Goal: Complete application form: Complete application form

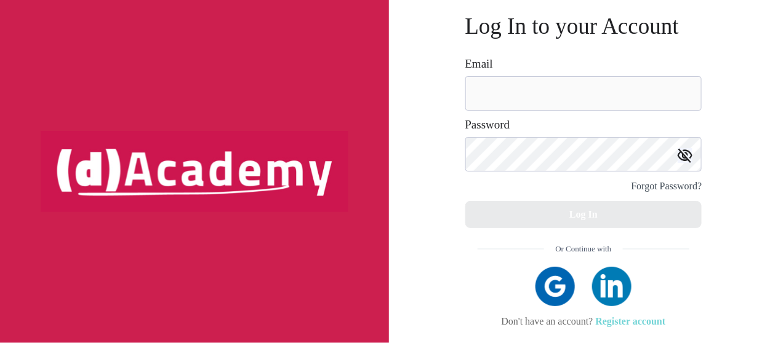
click at [633, 323] on link "Register account" at bounding box center [631, 321] width 70 height 10
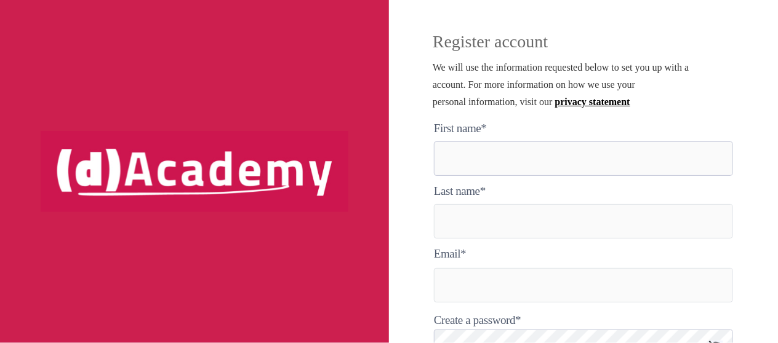
click at [467, 164] on here "text" at bounding box center [583, 159] width 299 height 34
type here "******"
type input "******"
type input "**********"
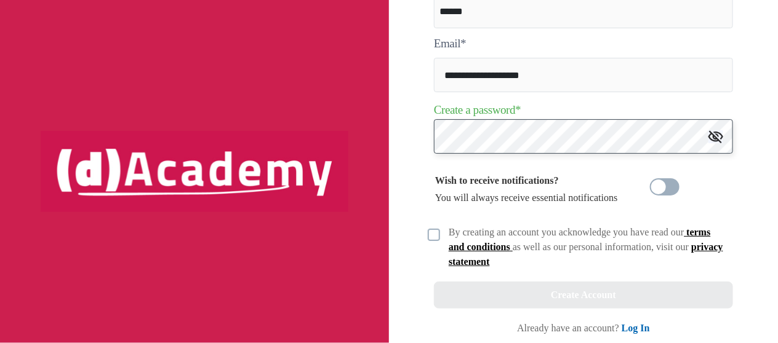
scroll to position [215, 0]
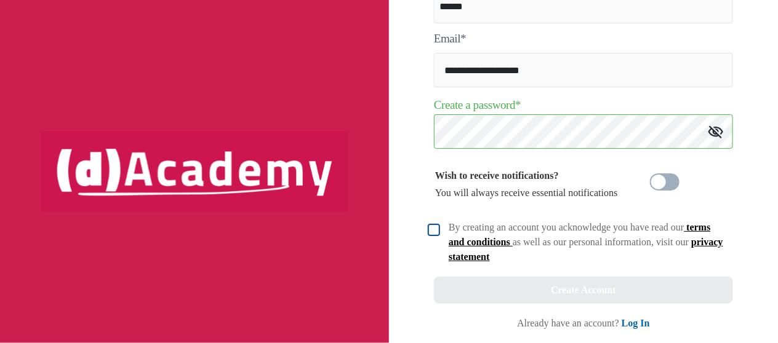
click at [436, 232] on img at bounding box center [434, 230] width 12 height 12
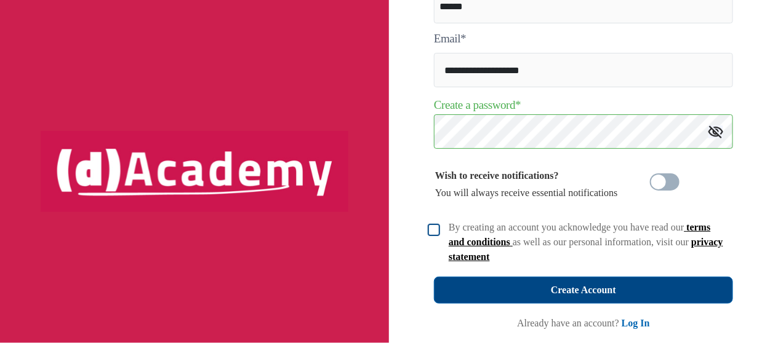
click at [582, 290] on div "Create Account" at bounding box center [583, 290] width 65 height 17
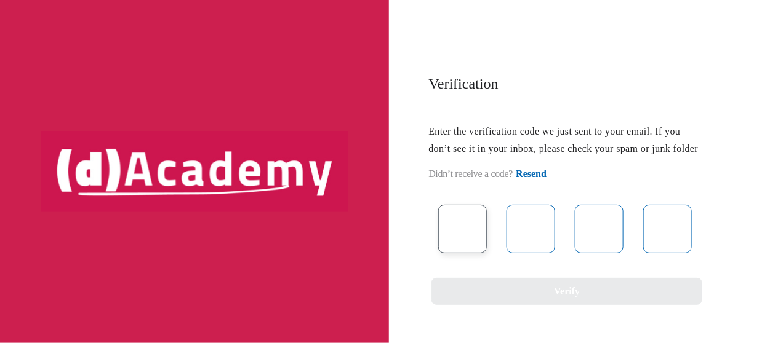
click at [472, 236] on input "text" at bounding box center [462, 229] width 49 height 49
type input "*"
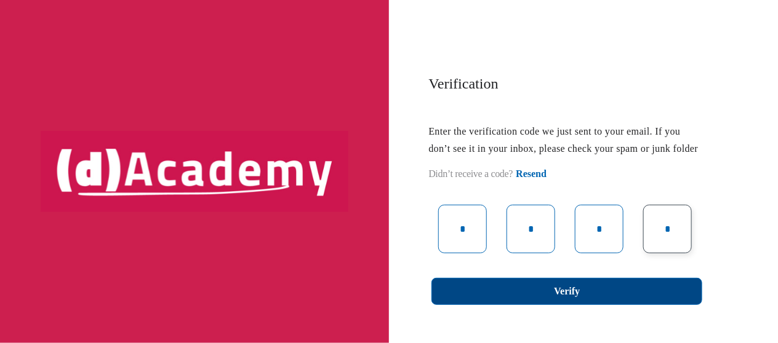
type input "*"
click at [559, 300] on div "Verify" at bounding box center [567, 291] width 26 height 17
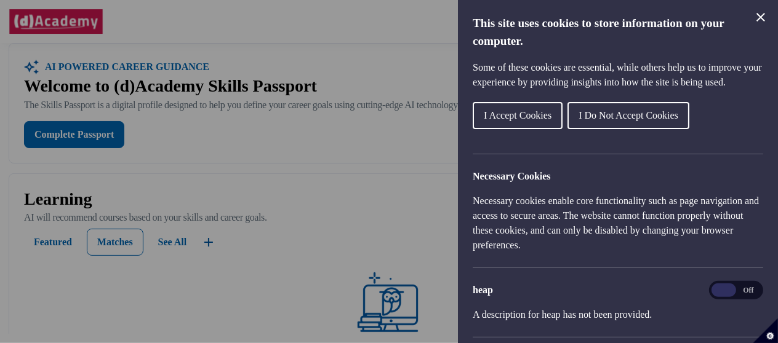
click at [494, 121] on span "I Accept Cookies" at bounding box center [518, 115] width 68 height 10
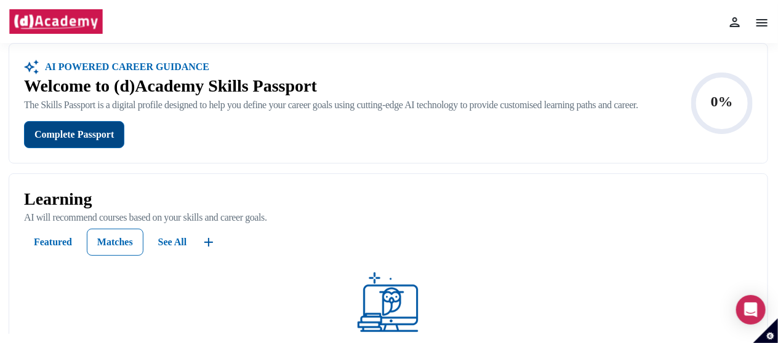
click at [69, 143] on div "Complete Passport" at bounding box center [73, 134] width 79 height 17
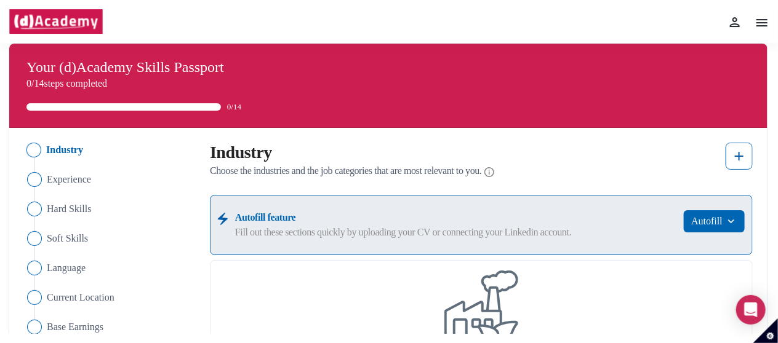
click at [31, 146] on img "Close" at bounding box center [33, 150] width 15 height 15
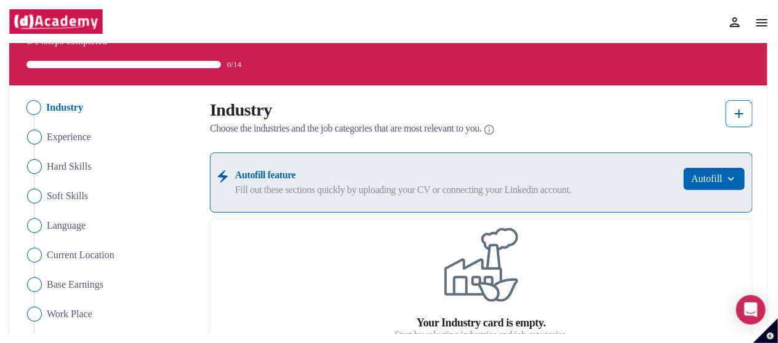
scroll to position [62, 0]
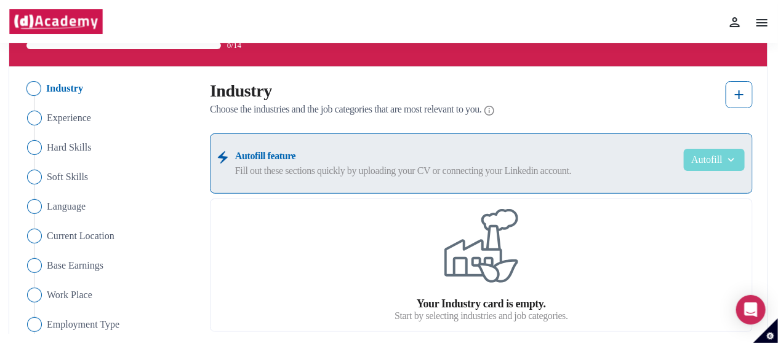
click at [729, 164] on img "button" at bounding box center [730, 160] width 15 height 12
click at [738, 96] on img at bounding box center [739, 94] width 15 height 15
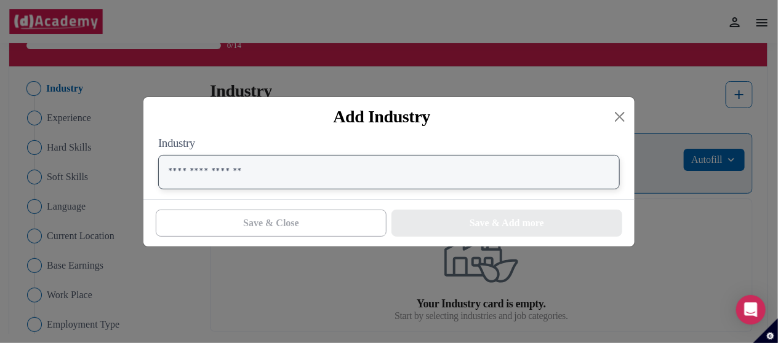
click at [172, 172] on input "text" at bounding box center [389, 172] width 462 height 34
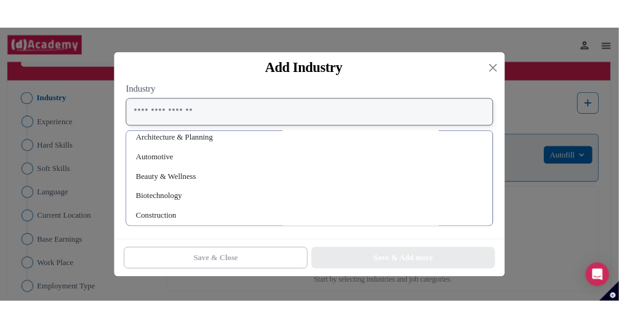
scroll to position [123, 0]
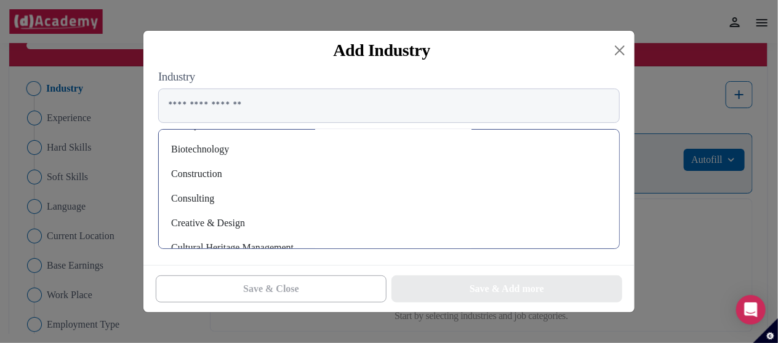
click at [197, 202] on div "Consulting" at bounding box center [389, 199] width 441 height 20
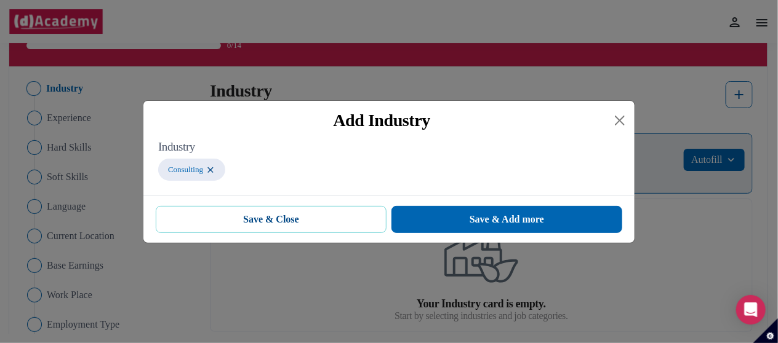
click at [274, 222] on span "Save & Close" at bounding box center [271, 219] width 56 height 15
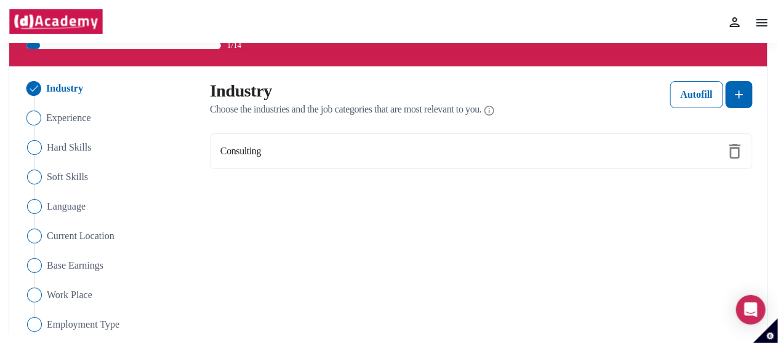
click at [35, 118] on img "Close" at bounding box center [33, 118] width 15 height 15
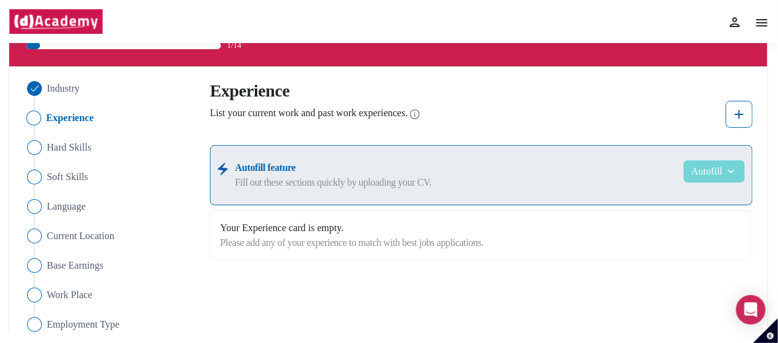
click at [732, 175] on img "button" at bounding box center [730, 172] width 15 height 12
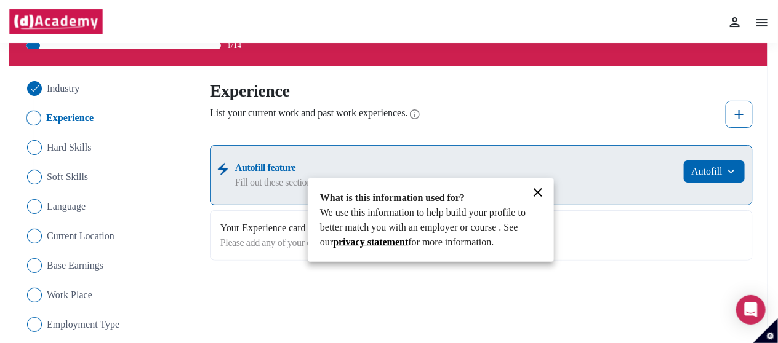
click at [740, 114] on div at bounding box center [389, 171] width 778 height 343
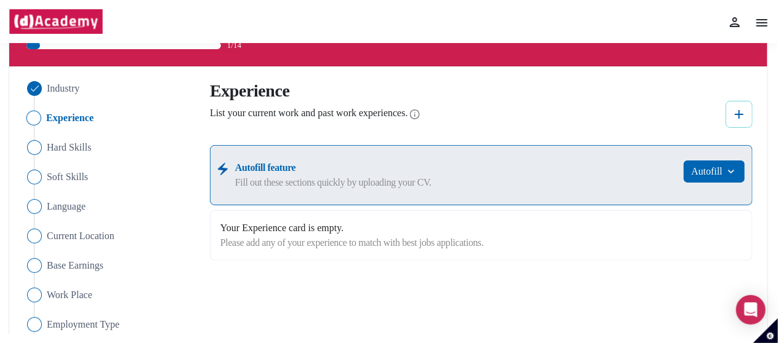
click at [737, 114] on img at bounding box center [739, 114] width 15 height 15
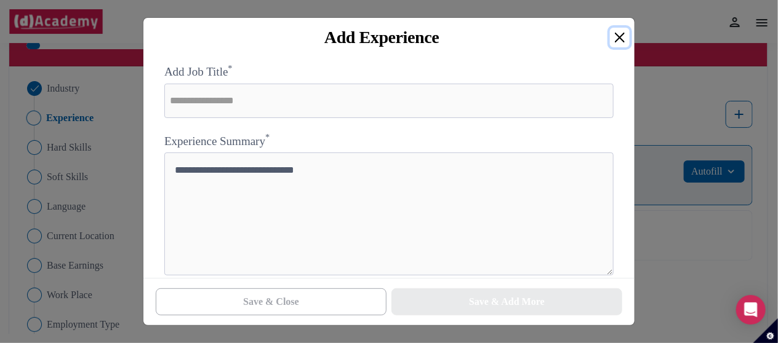
click at [620, 39] on button "Close" at bounding box center [620, 38] width 20 height 20
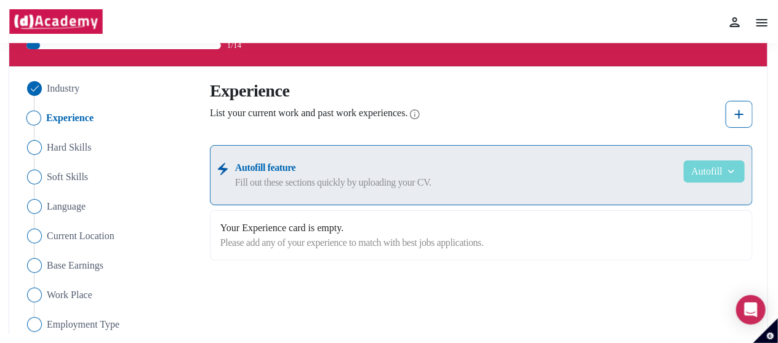
click at [734, 170] on img "button" at bounding box center [730, 172] width 15 height 12
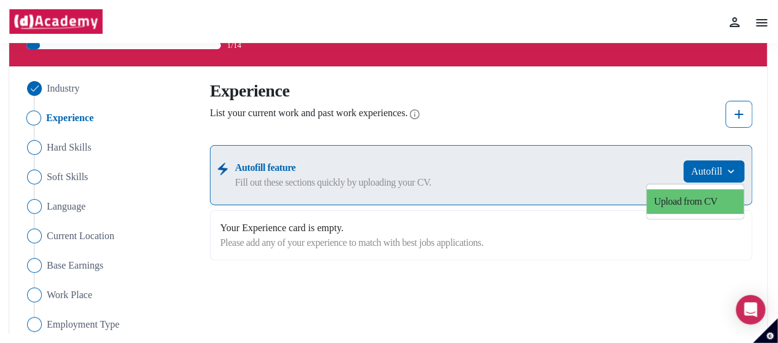
click at [694, 201] on link "Upload from CV" at bounding box center [695, 202] width 97 height 25
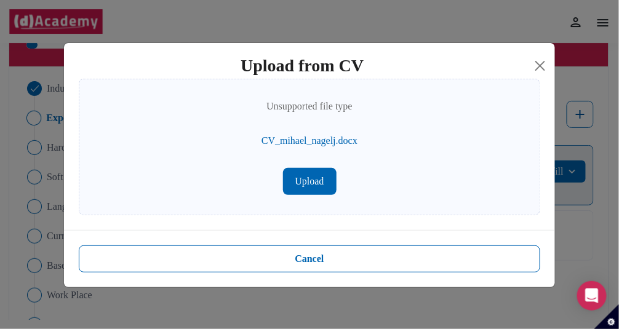
click at [313, 186] on button "Upload" at bounding box center [310, 181] width 54 height 27
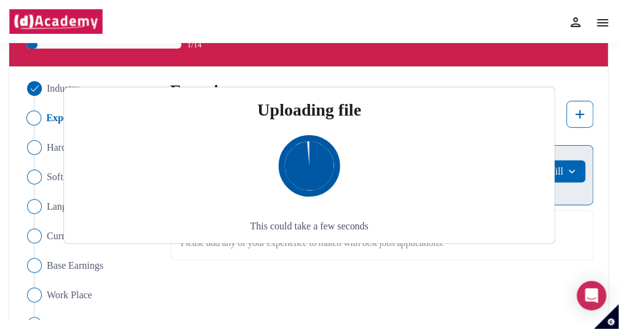
click at [454, 199] on div "This could take a few seconds" at bounding box center [310, 183] width 462 height 121
click at [265, 230] on p "This could take a few seconds" at bounding box center [309, 226] width 118 height 15
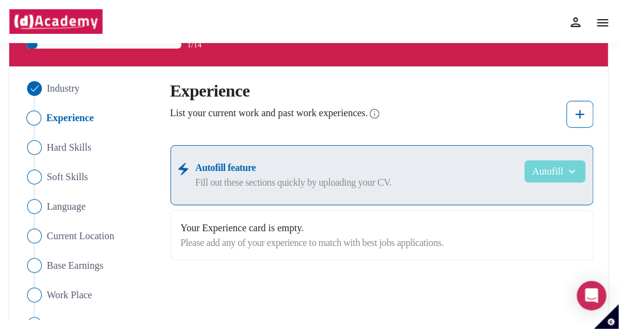
click at [558, 173] on button "Autofill" at bounding box center [555, 172] width 61 height 22
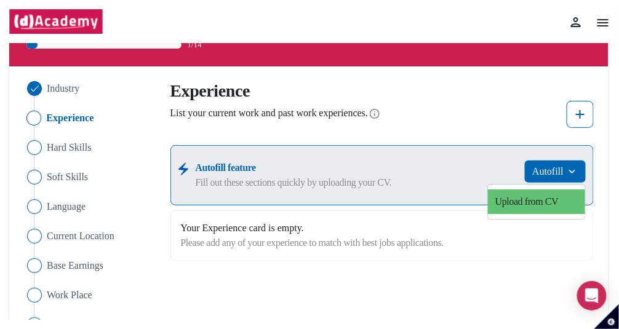
click at [550, 196] on link "Upload from CV" at bounding box center [536, 202] width 97 height 25
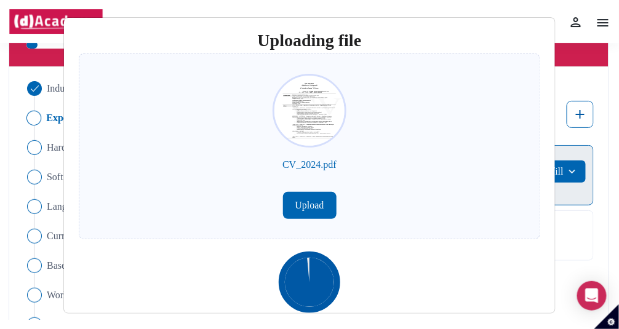
click at [308, 207] on button "Upload" at bounding box center [310, 205] width 54 height 27
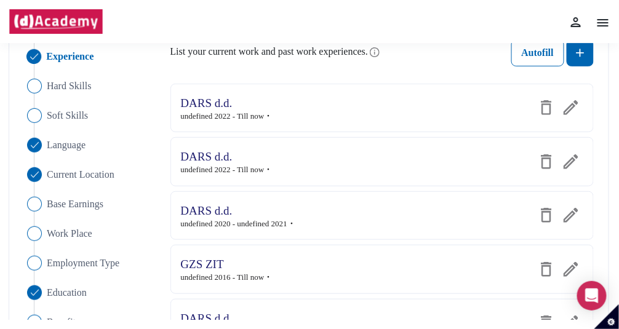
click at [571, 110] on img at bounding box center [571, 107] width 15 height 15
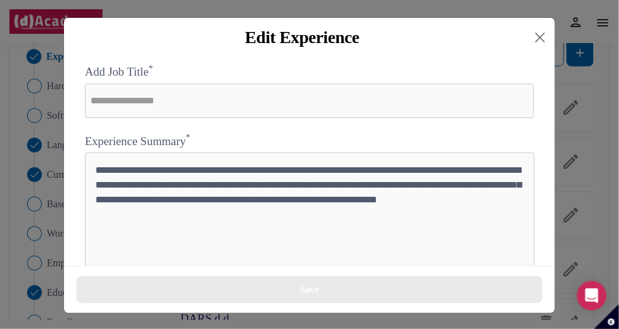
click at [611, 108] on div "**********" at bounding box center [309, 164] width 619 height 329
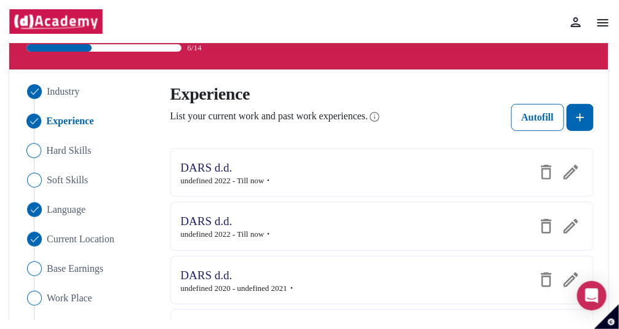
scroll to position [0, 0]
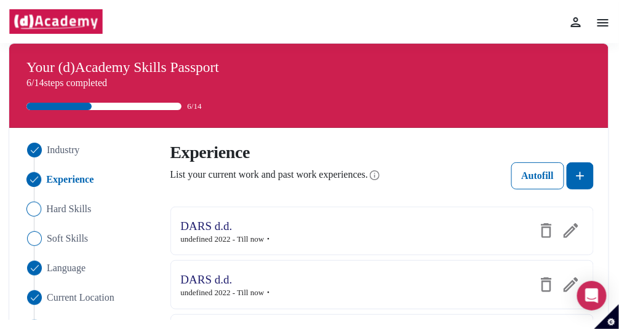
click at [32, 205] on img "Close" at bounding box center [33, 208] width 15 height 15
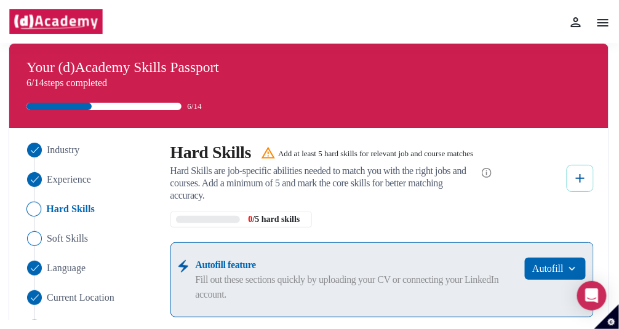
click at [579, 180] on img at bounding box center [580, 178] width 15 height 15
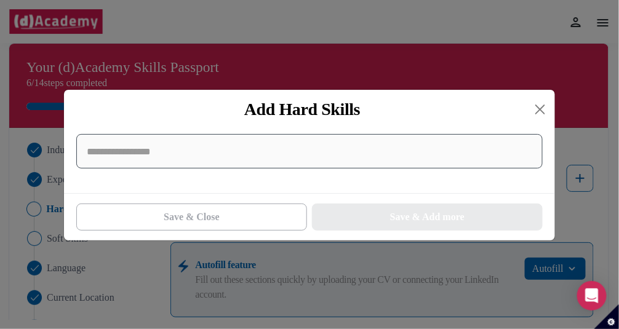
click at [167, 162] on input at bounding box center [309, 151] width 467 height 34
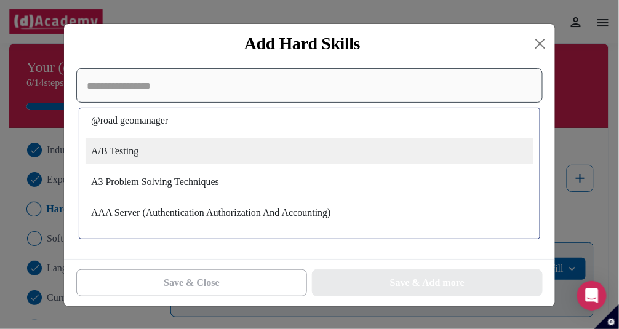
scroll to position [2647, 0]
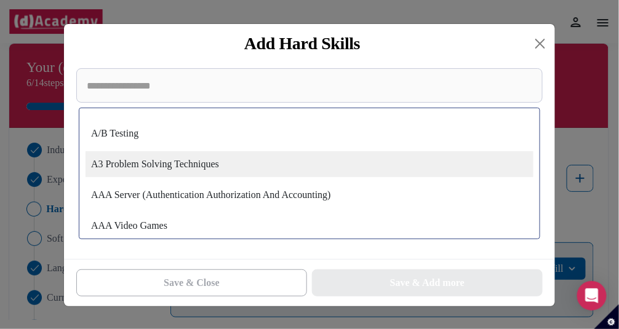
click at [165, 170] on div "A3 Problem Solving Techniques" at bounding box center [310, 164] width 448 height 26
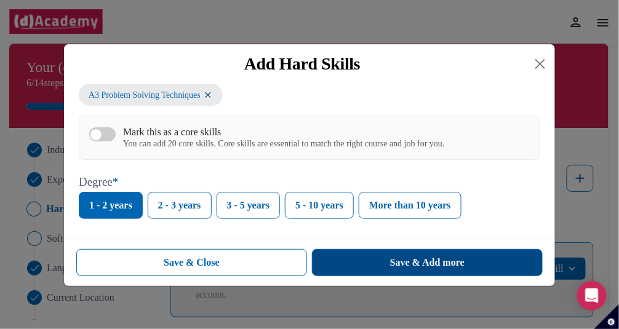
click at [411, 262] on div "Save & Add more" at bounding box center [427, 262] width 74 height 15
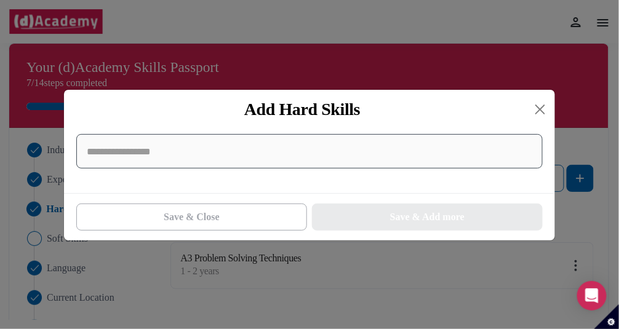
click at [265, 162] on input at bounding box center [309, 151] width 467 height 34
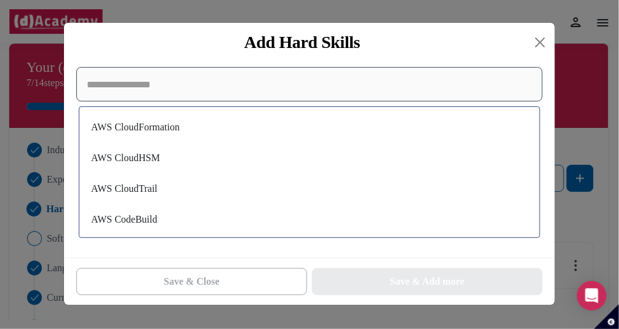
scroll to position [8427, 0]
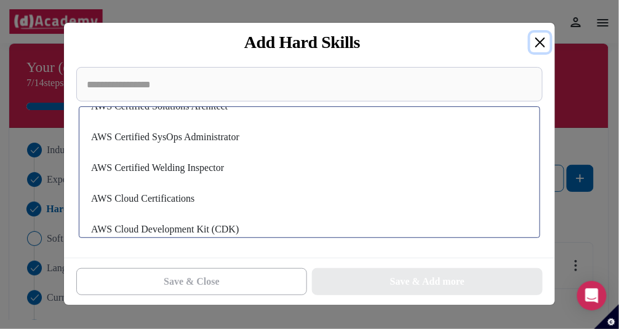
click at [534, 40] on button "Close" at bounding box center [541, 43] width 20 height 20
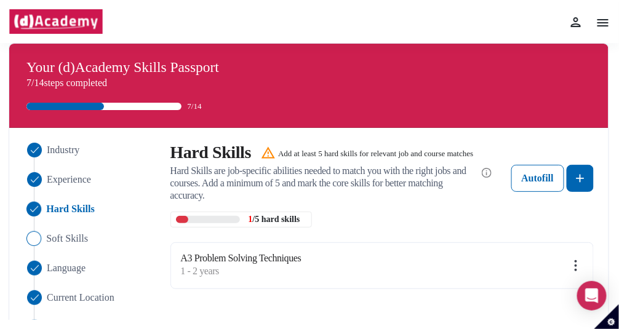
click at [30, 240] on img "Close" at bounding box center [33, 238] width 15 height 15
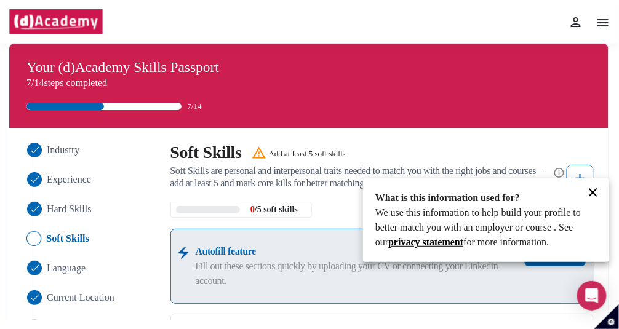
click at [583, 175] on div at bounding box center [309, 164] width 619 height 329
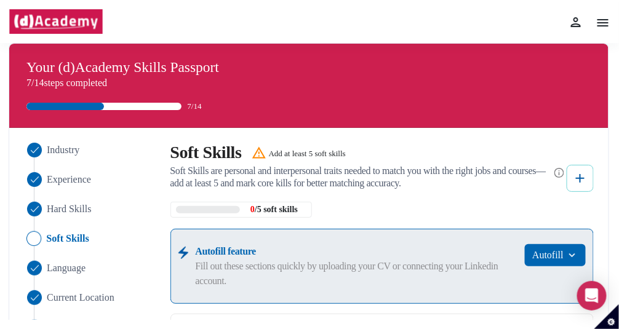
click at [582, 175] on img at bounding box center [580, 178] width 15 height 15
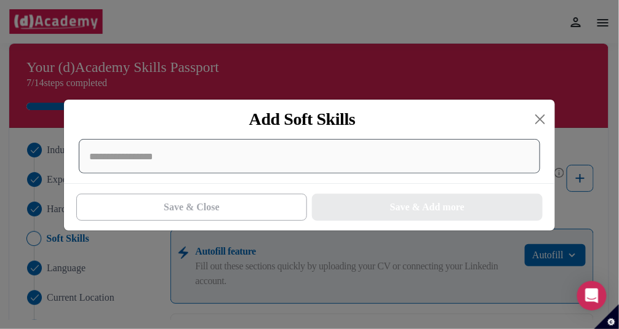
click at [146, 169] on div at bounding box center [310, 156] width 462 height 34
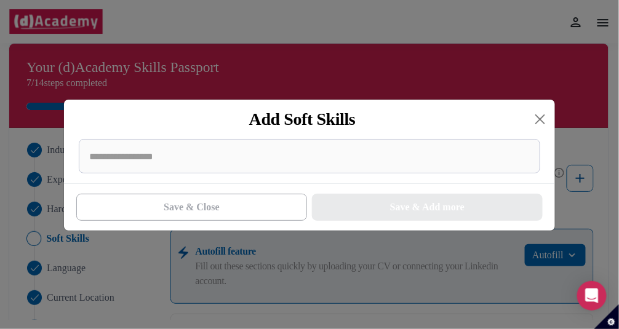
scroll to position [1, 0]
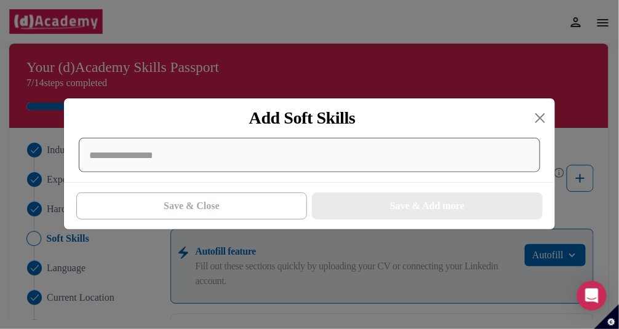
click at [137, 151] on div at bounding box center [310, 155] width 462 height 34
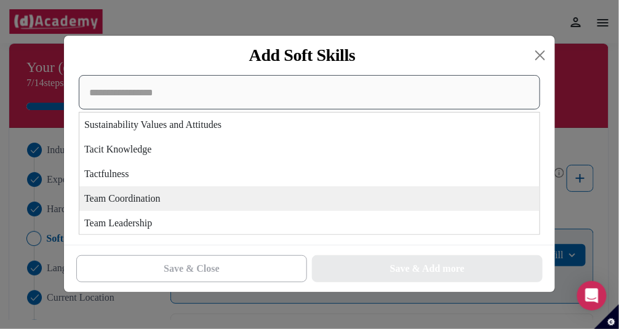
scroll to position [4616, 0]
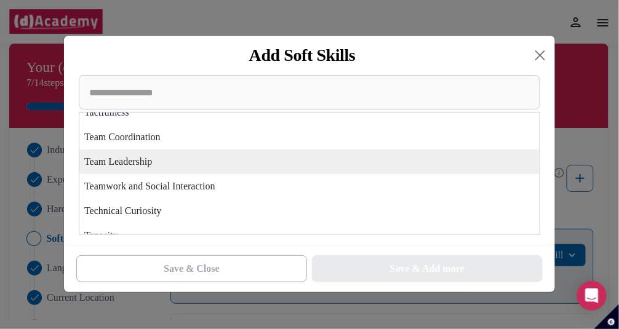
click at [122, 161] on div "Team Leadership" at bounding box center [309, 162] width 460 height 25
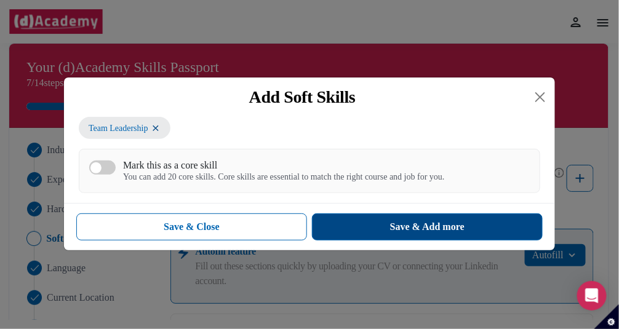
click at [406, 231] on div "Save & Add more" at bounding box center [427, 227] width 74 height 15
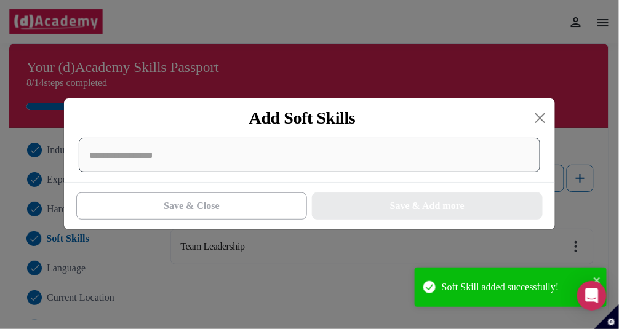
click at [146, 159] on div at bounding box center [310, 155] width 462 height 34
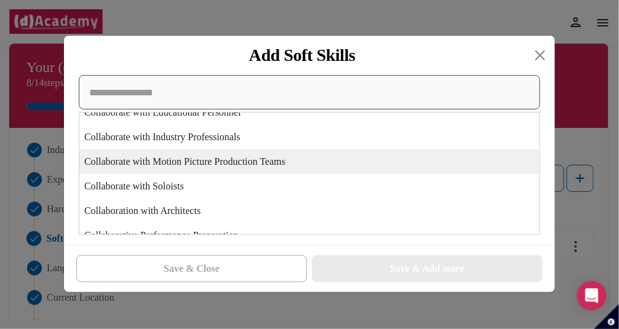
scroll to position [739, 0]
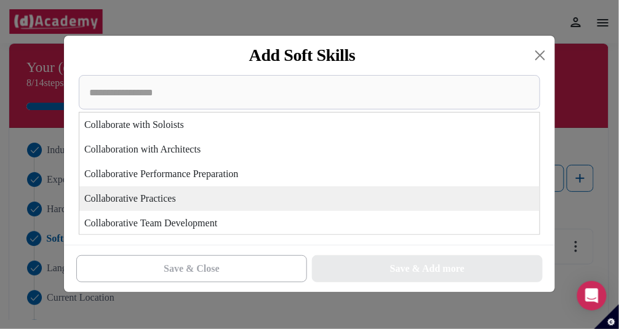
click at [137, 200] on div "Collaborative Practices" at bounding box center [309, 198] width 460 height 25
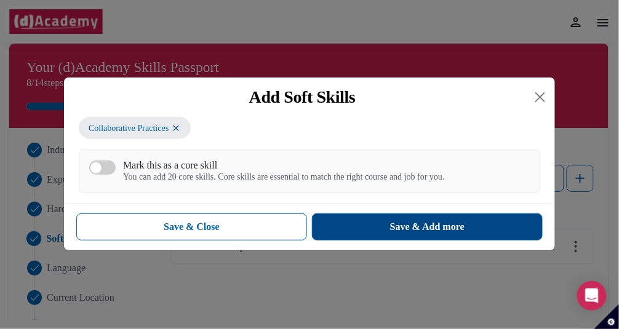
click at [408, 226] on div "Save & Add more" at bounding box center [427, 227] width 74 height 15
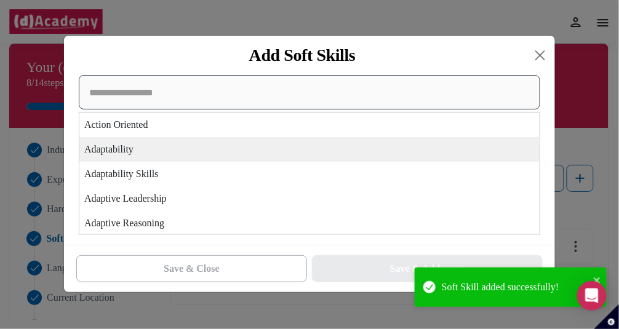
click at [203, 160] on div "Action Oriented Adaptability Adaptability Skills Adaptive Leadership Adaptive R…" at bounding box center [310, 155] width 462 height 160
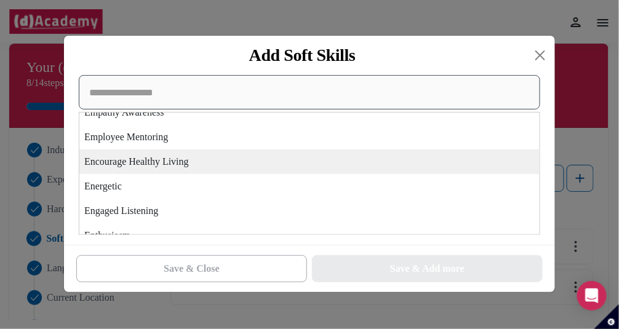
scroll to position [1970, 0]
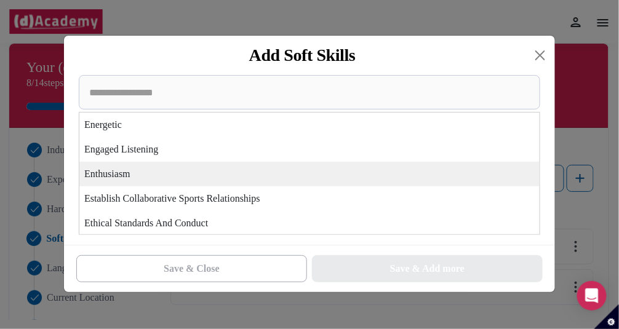
click at [130, 172] on div "Enthusiasm" at bounding box center [309, 174] width 460 height 25
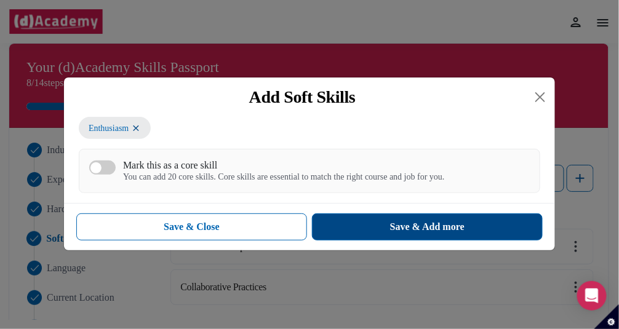
click at [431, 233] on div "Save & Add more" at bounding box center [427, 227] width 74 height 15
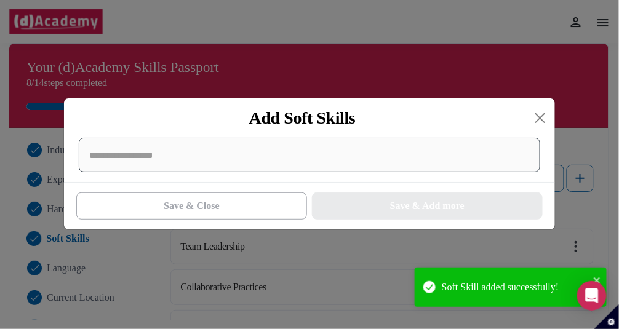
click at [96, 153] on div at bounding box center [310, 155] width 462 height 34
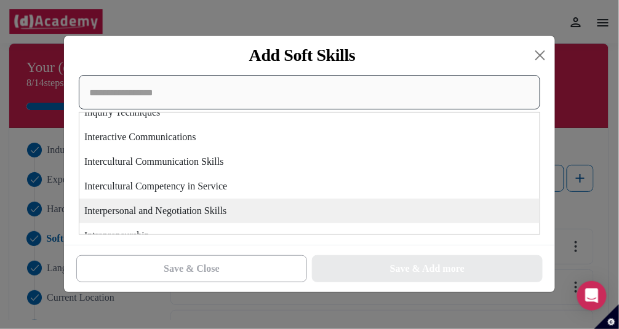
scroll to position [2708, 0]
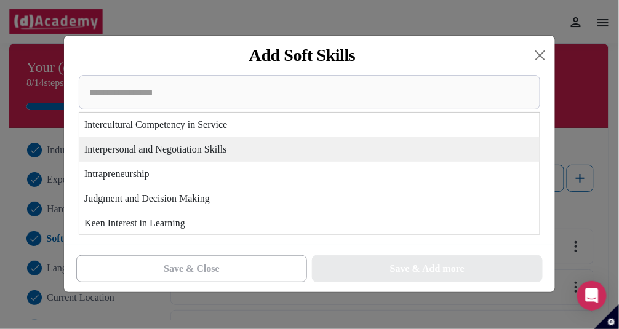
click at [154, 151] on div "Interpersonal and Negotiation Skills" at bounding box center [309, 149] width 460 height 25
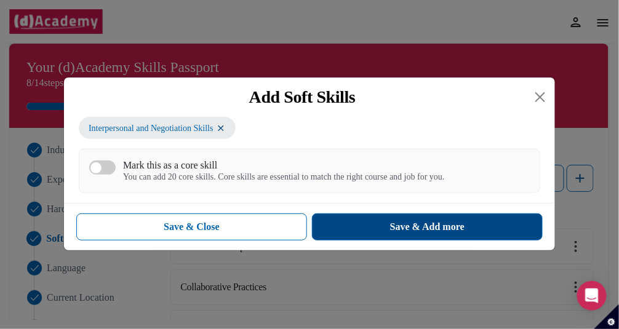
click at [404, 228] on div "Save & Add more" at bounding box center [427, 227] width 74 height 15
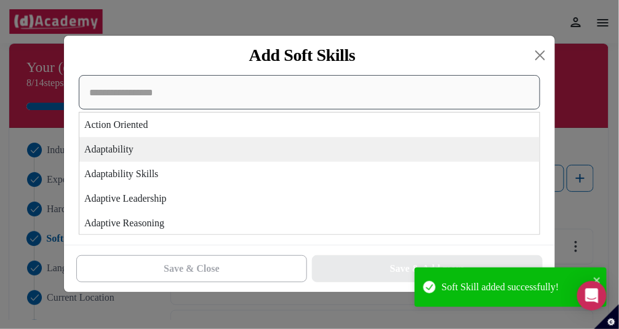
click at [130, 151] on div "Action Oriented Adaptability Adaptability Skills Adaptive Leadership Adaptive R…" at bounding box center [310, 155] width 462 height 160
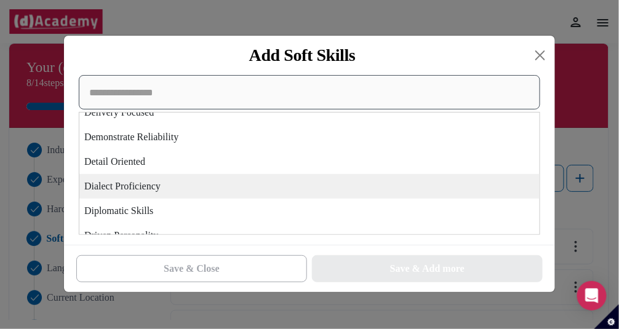
scroll to position [1477, 0]
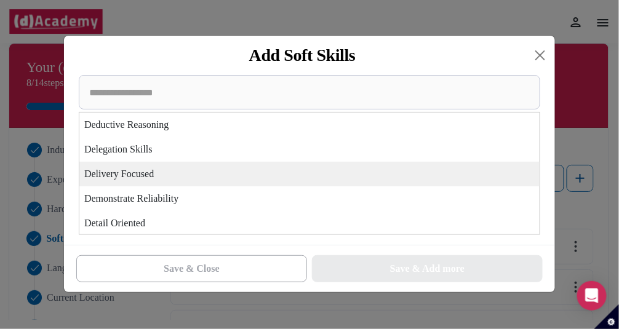
click at [142, 174] on div "Delivery Focused" at bounding box center [309, 174] width 460 height 25
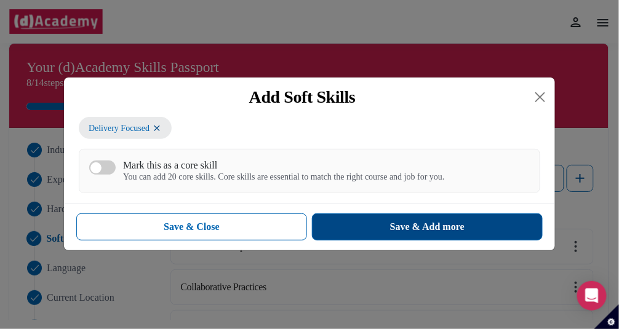
click at [429, 228] on div "Save & Add more" at bounding box center [427, 227] width 74 height 15
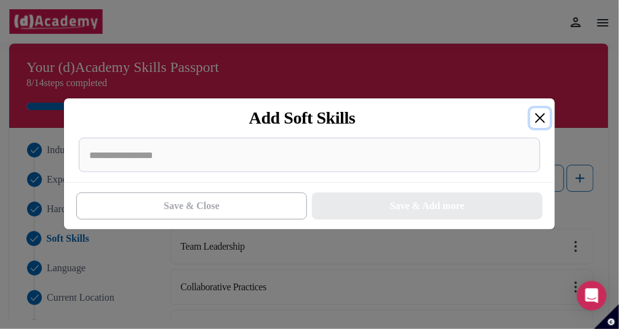
click at [543, 118] on button "Close" at bounding box center [541, 118] width 20 height 20
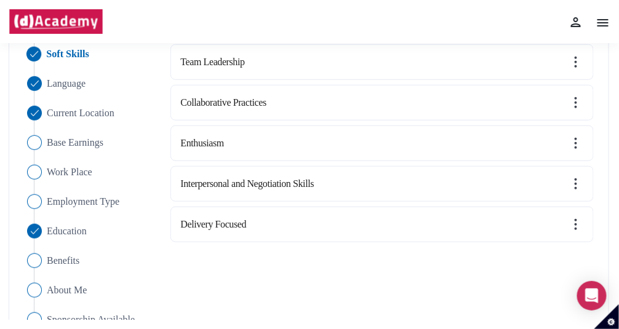
scroll to position [123, 0]
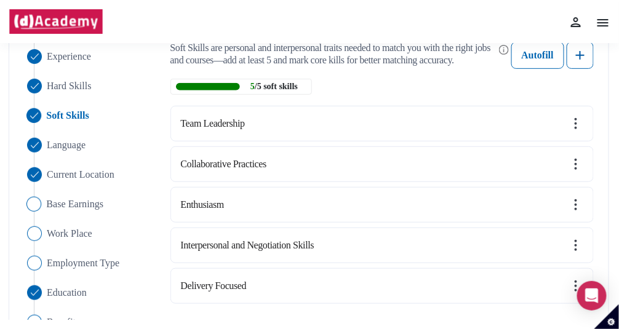
click at [33, 206] on img "Close" at bounding box center [33, 203] width 15 height 15
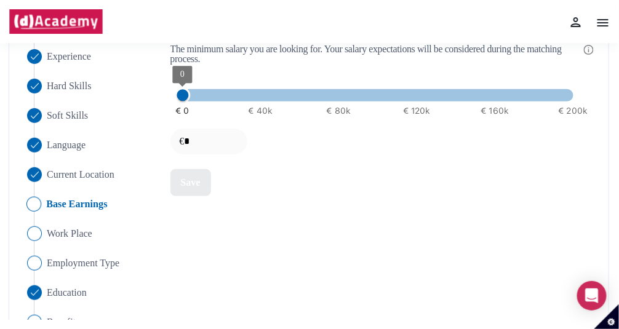
type input "*****"
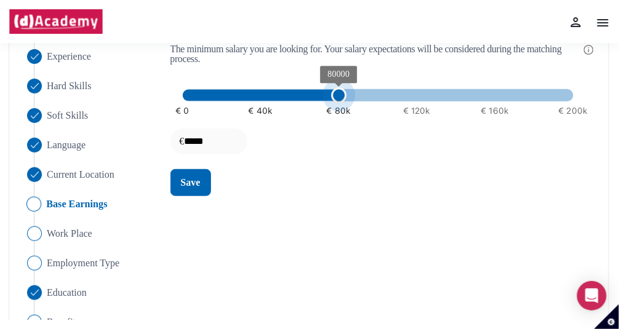
click at [340, 109] on span "€ 80k" at bounding box center [339, 111] width 25 height 12
click at [187, 181] on div "Save" at bounding box center [191, 182] width 20 height 15
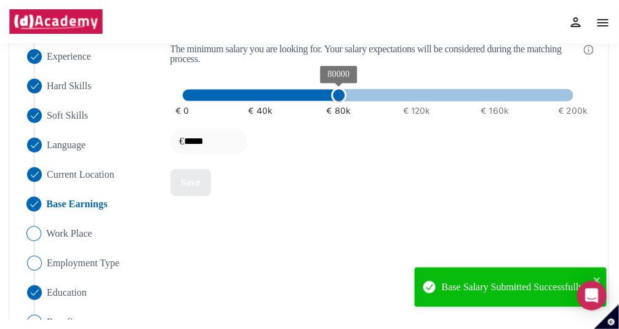
click at [37, 231] on img "Close" at bounding box center [33, 233] width 15 height 15
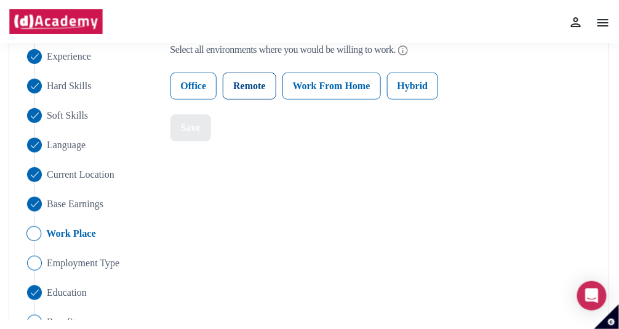
click at [260, 83] on label "Remote" at bounding box center [249, 86] width 53 height 27
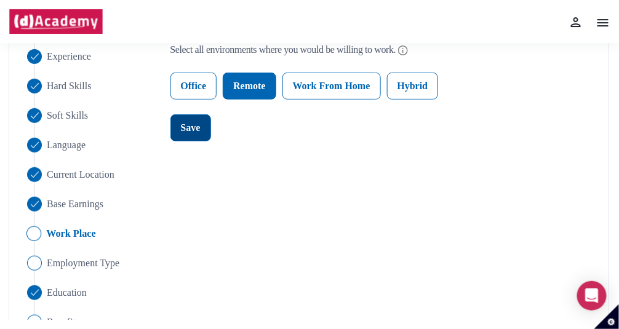
click at [188, 130] on div "Save" at bounding box center [191, 128] width 20 height 15
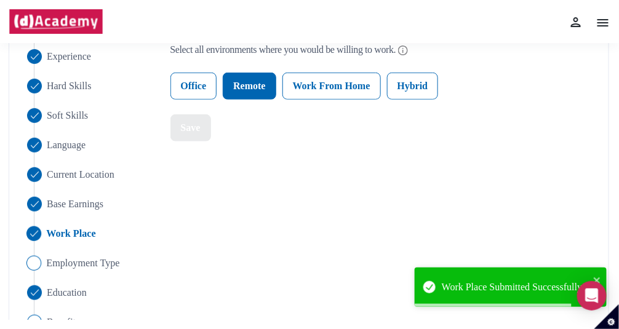
click at [35, 262] on img "Close" at bounding box center [33, 262] width 15 height 15
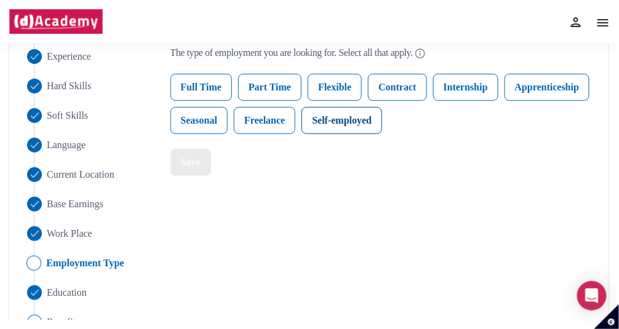
click at [342, 118] on label "Self-employed" at bounding box center [342, 120] width 81 height 27
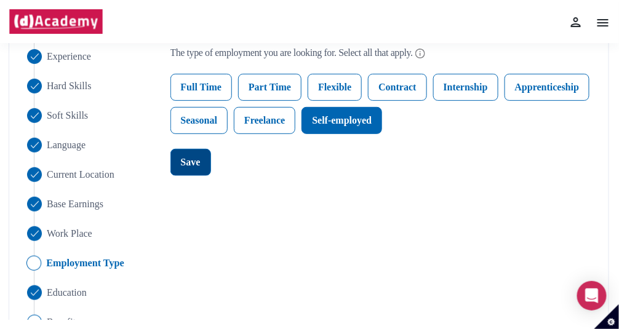
click at [196, 165] on div "Save" at bounding box center [191, 162] width 20 height 15
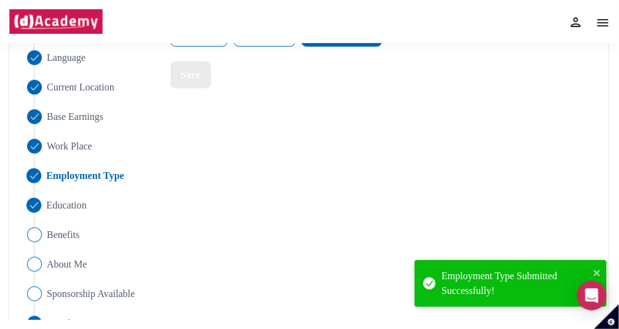
scroll to position [235, 0]
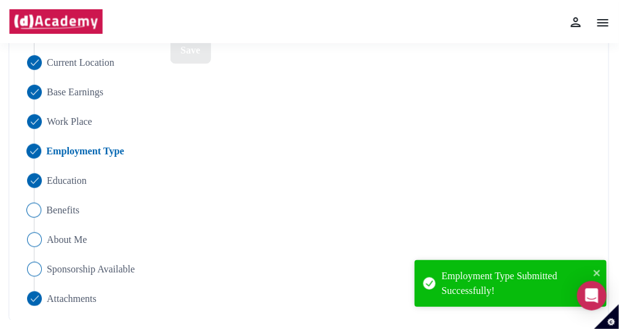
click at [31, 210] on img "Close" at bounding box center [33, 209] width 15 height 15
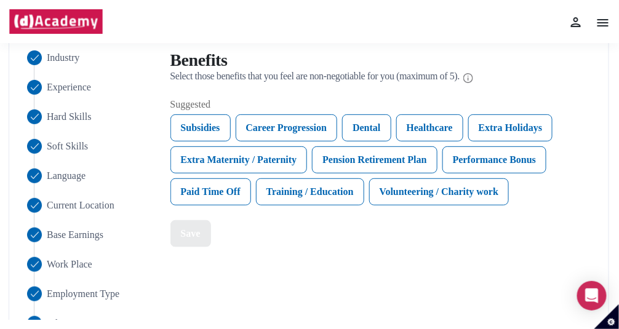
scroll to position [50, 0]
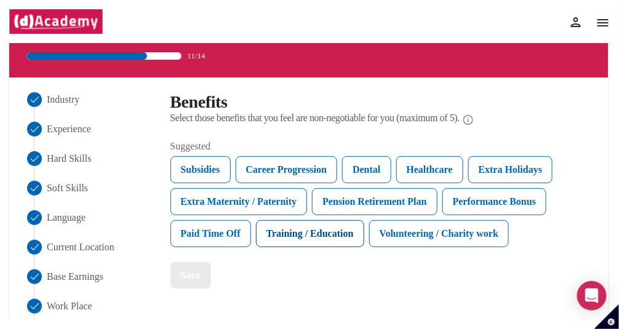
click at [298, 234] on div "Training / Education" at bounding box center [310, 233] width 108 height 27
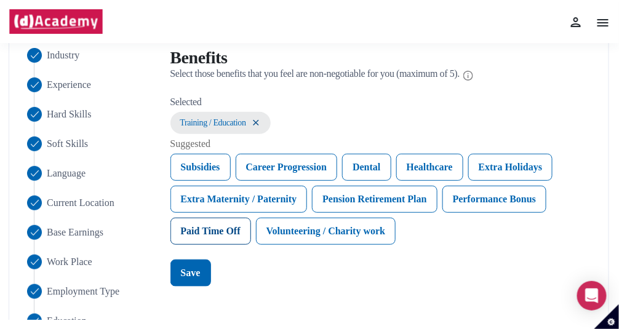
scroll to position [112, 0]
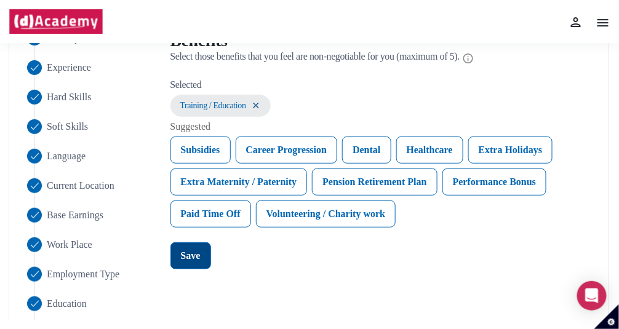
click at [190, 252] on div "Save" at bounding box center [191, 256] width 20 height 15
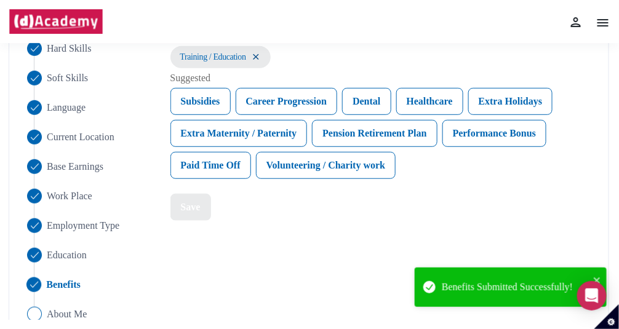
scroll to position [235, 0]
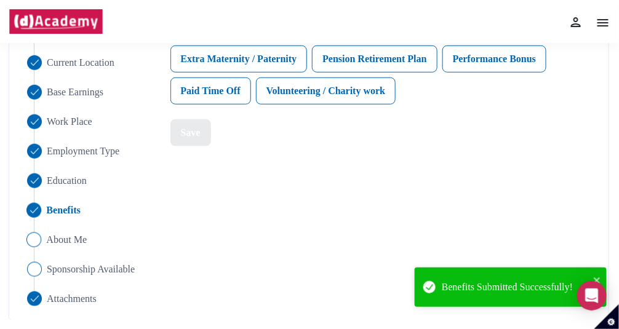
click at [33, 236] on img "Close" at bounding box center [33, 239] width 15 height 15
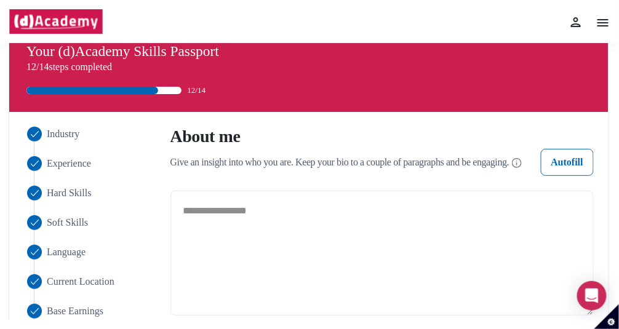
scroll to position [0, 0]
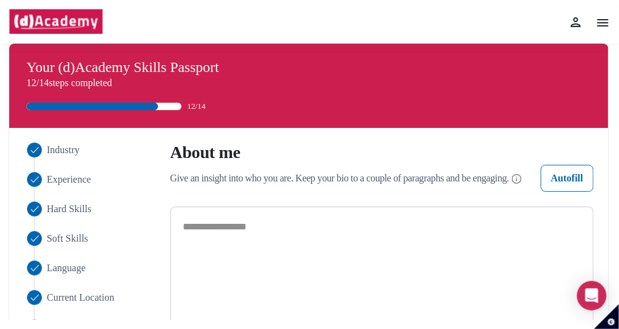
click at [194, 226] on textarea at bounding box center [382, 269] width 424 height 125
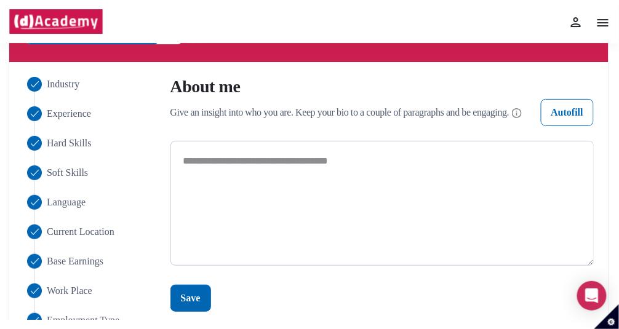
scroll to position [123, 0]
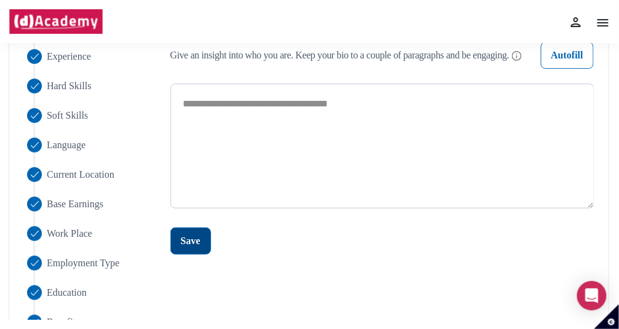
type textarea "**********"
click at [185, 245] on div "Save" at bounding box center [191, 241] width 20 height 15
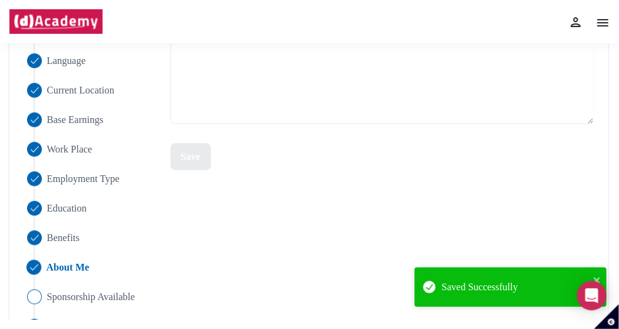
scroll to position [235, 0]
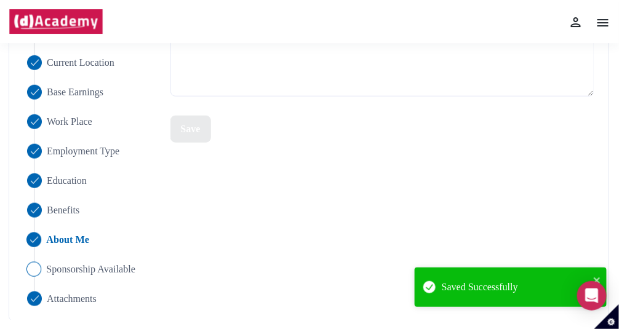
click at [35, 270] on img "Close" at bounding box center [33, 269] width 15 height 15
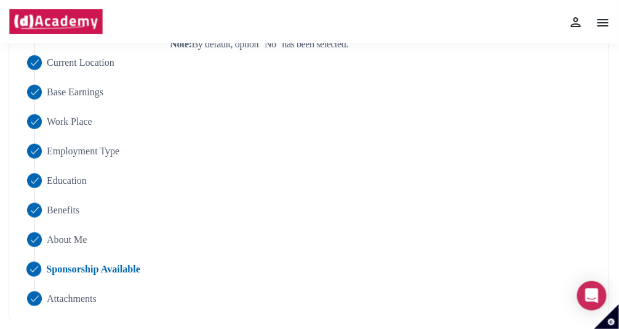
click at [35, 269] on img "Close" at bounding box center [33, 269] width 15 height 15
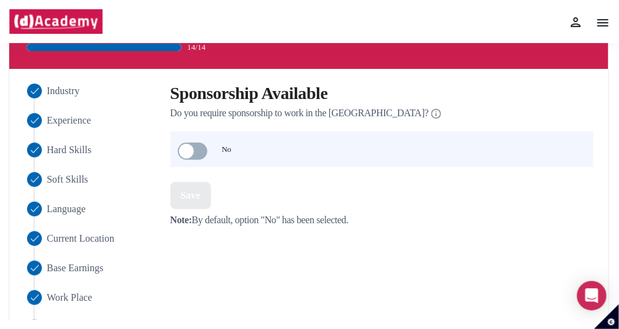
scroll to position [0, 0]
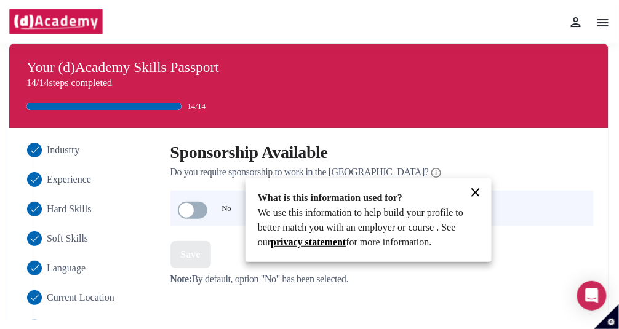
click at [194, 206] on div at bounding box center [309, 164] width 619 height 329
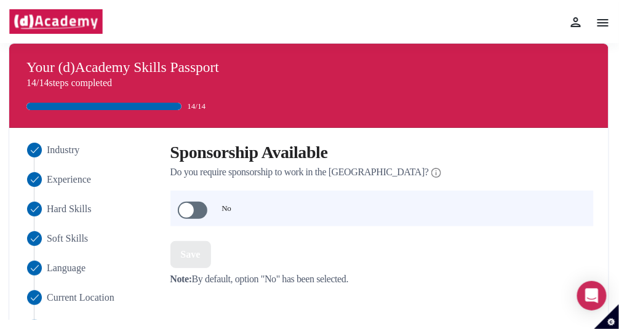
click at [194, 207] on span at bounding box center [193, 210] width 30 height 17
click at [188, 210] on span at bounding box center [193, 210] width 30 height 17
click at [188, 255] on div "Save" at bounding box center [191, 254] width 20 height 15
click at [451, 97] on div "Your (d)Academy Skills Passport 14/14 steps completed 14/14" at bounding box center [309, 86] width 580 height 74
click at [332, 99] on div "Your (d)Academy Skills Passport 14/14 steps completed 14/14" at bounding box center [309, 86] width 580 height 74
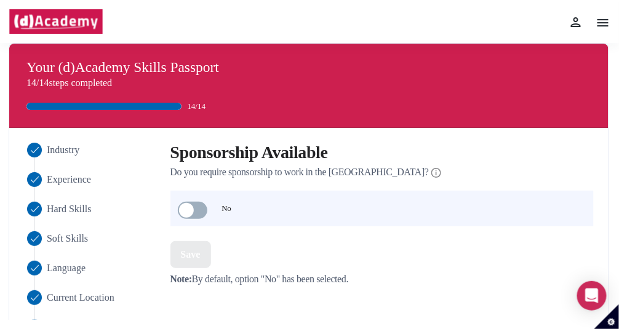
click at [599, 22] on img at bounding box center [603, 22] width 15 height 15
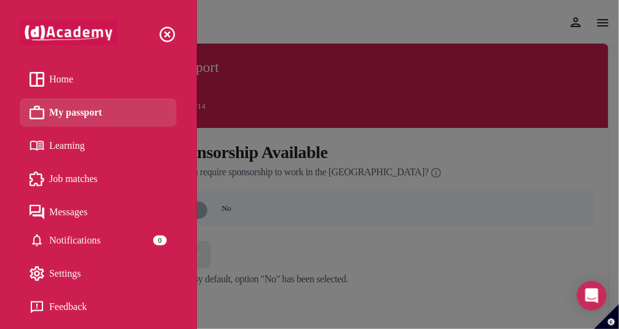
click at [72, 178] on span "Job matches" at bounding box center [73, 179] width 49 height 18
